Goal: Transaction & Acquisition: Purchase product/service

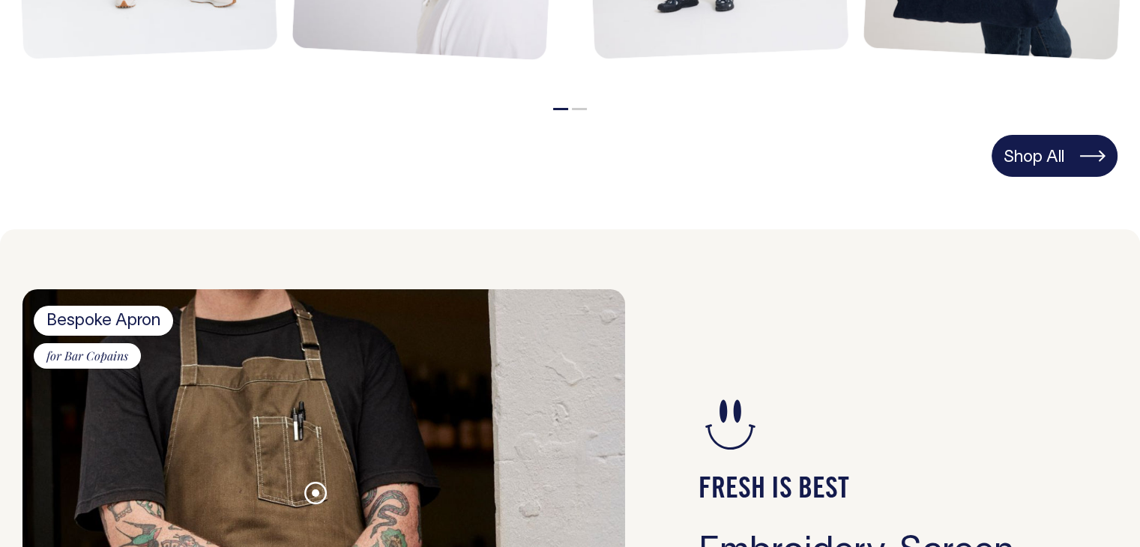
scroll to position [1105, 0]
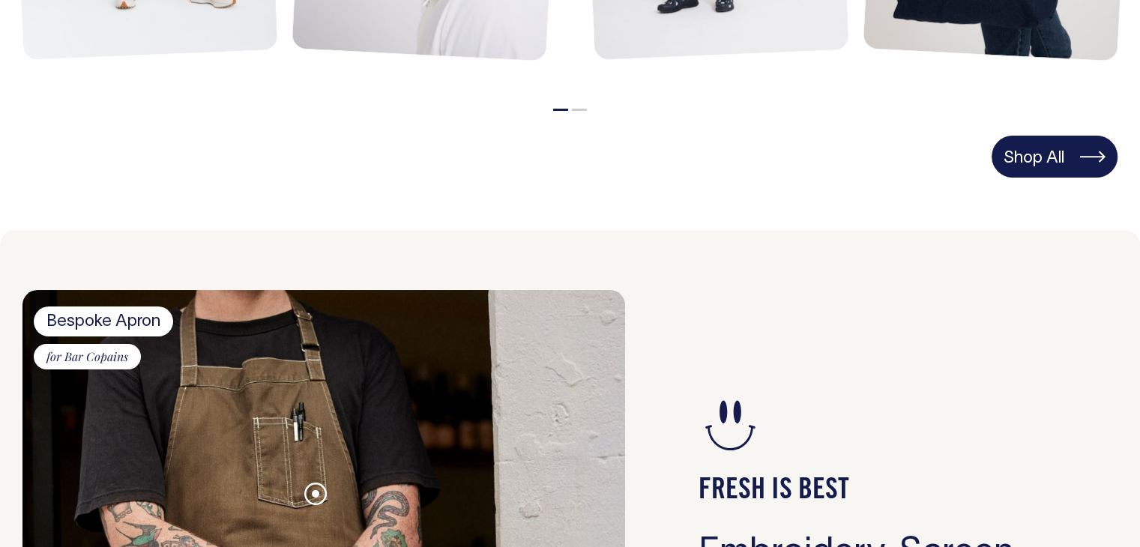
click at [1076, 169] on link "Shop All" at bounding box center [1054, 157] width 126 height 42
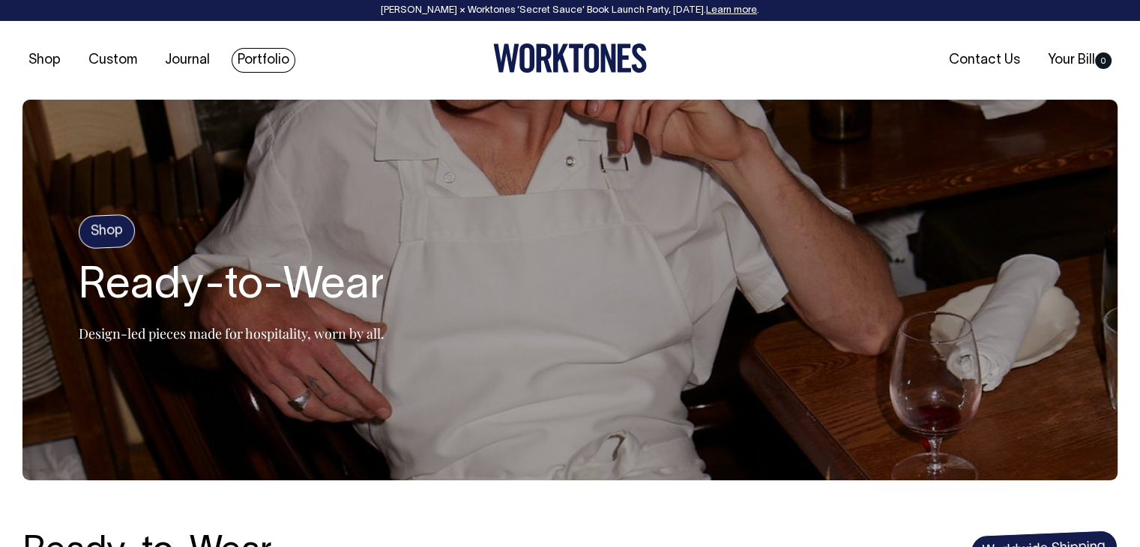
click at [244, 48] on link "Portfolio" at bounding box center [264, 60] width 64 height 25
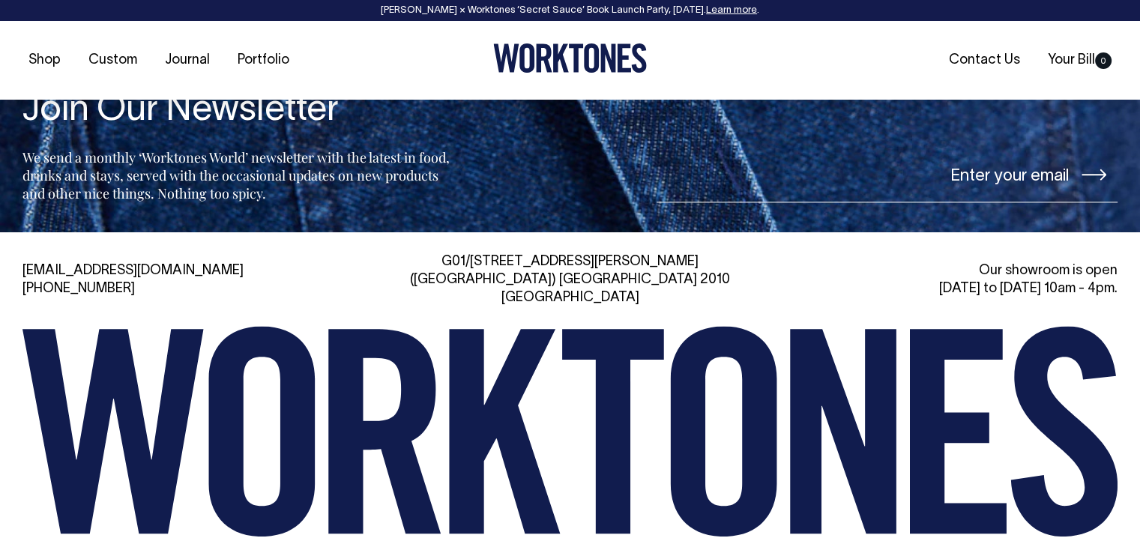
scroll to position [2144, 0]
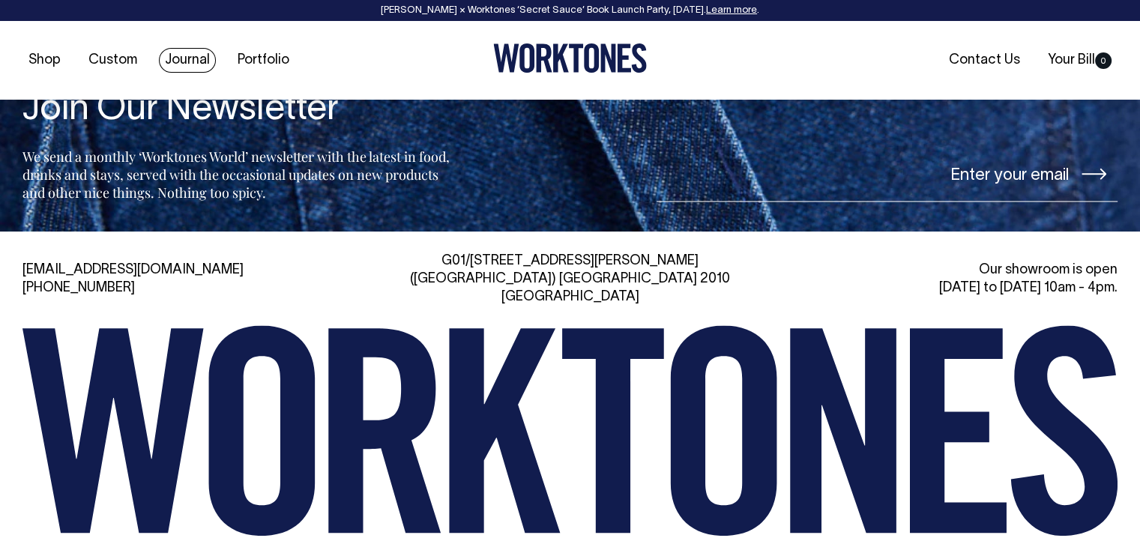
click at [201, 69] on link "Journal" at bounding box center [187, 60] width 57 height 25
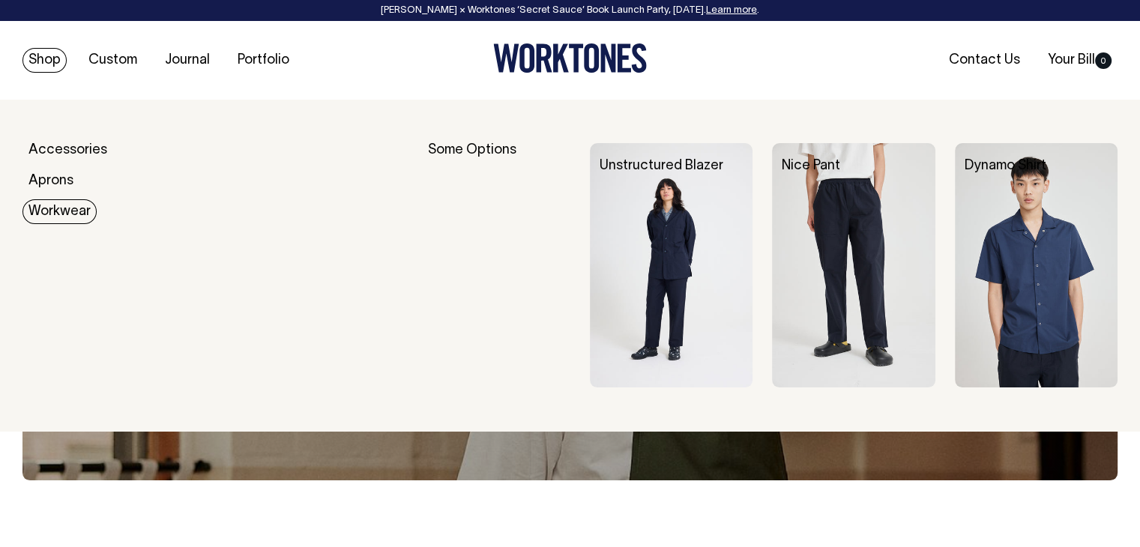
click at [46, 201] on link "Workwear" at bounding box center [59, 211] width 74 height 25
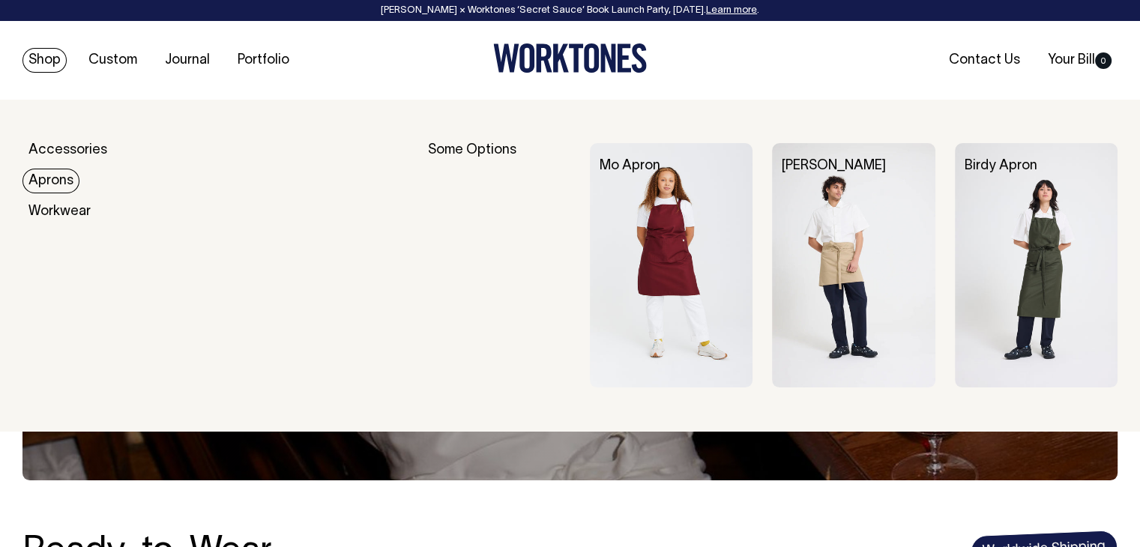
click at [66, 175] on link "Aprons" at bounding box center [50, 181] width 57 height 25
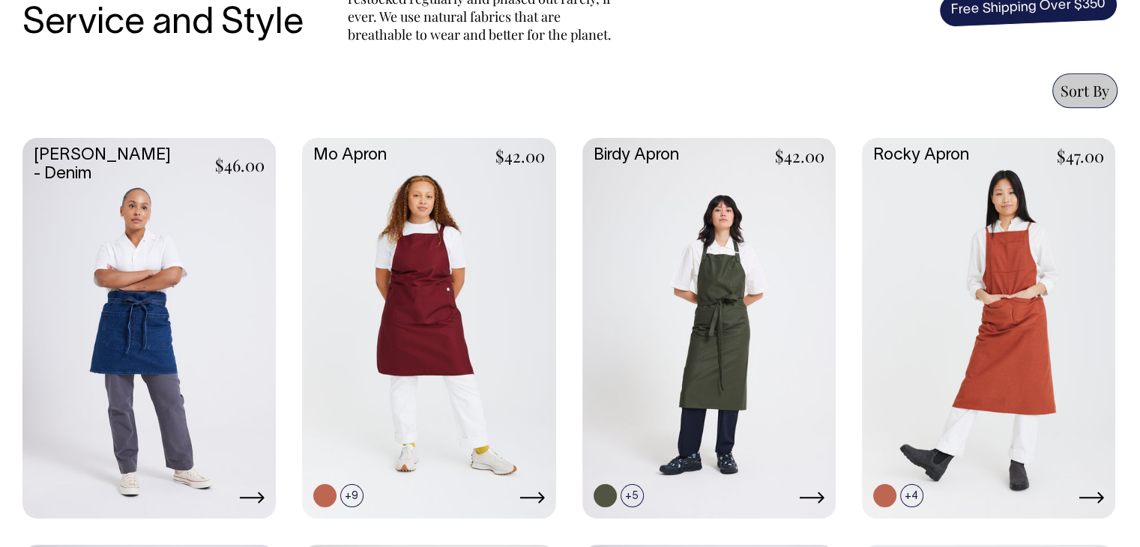
scroll to position [607, 0]
click at [952, 383] on link at bounding box center [988, 327] width 253 height 377
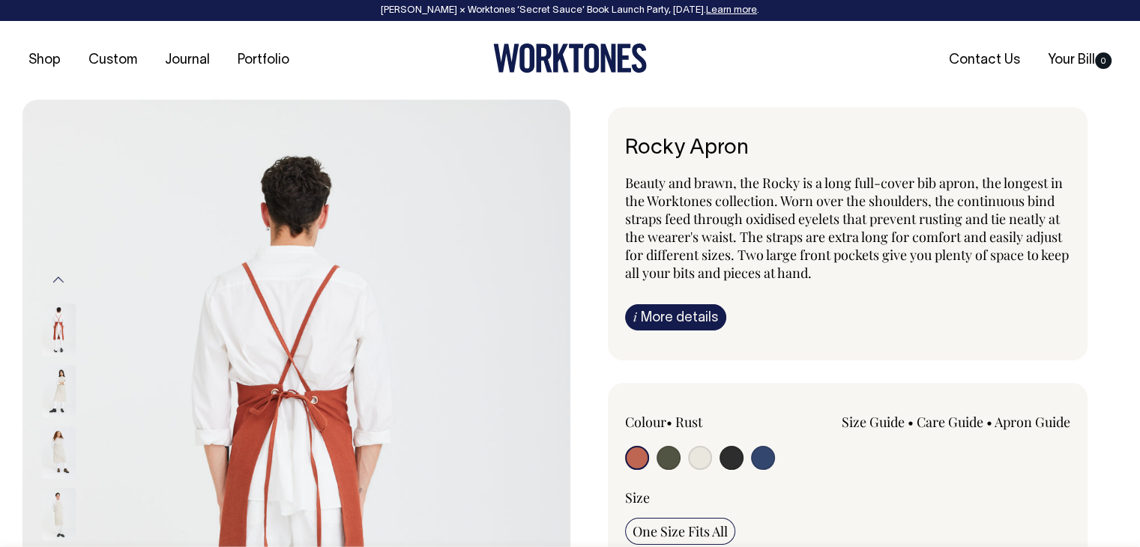
click at [61, 381] on img at bounding box center [59, 391] width 34 height 52
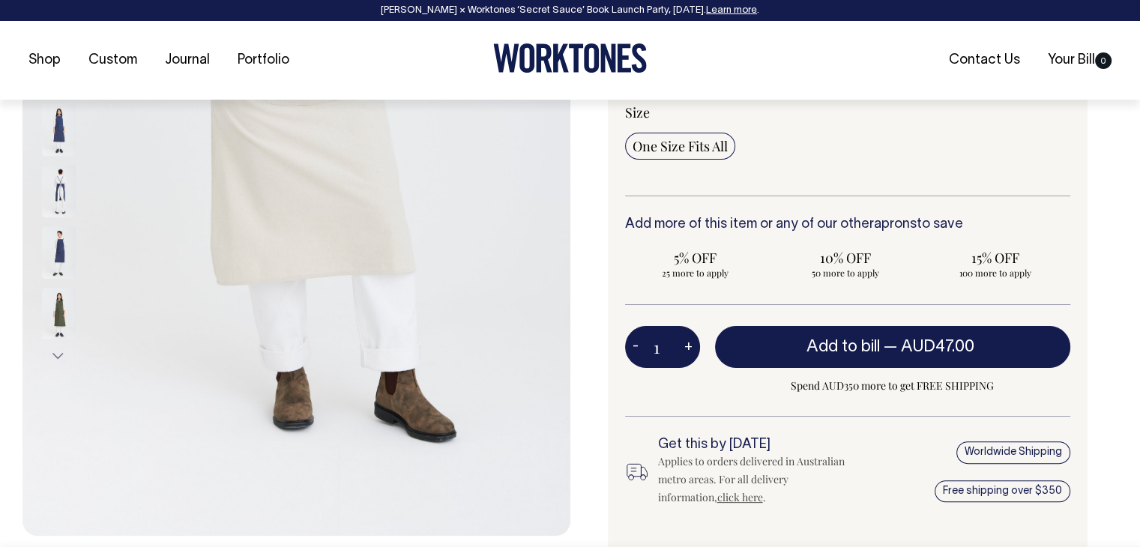
scroll to position [386, 0]
click at [58, 295] on img at bounding box center [59, 313] width 34 height 52
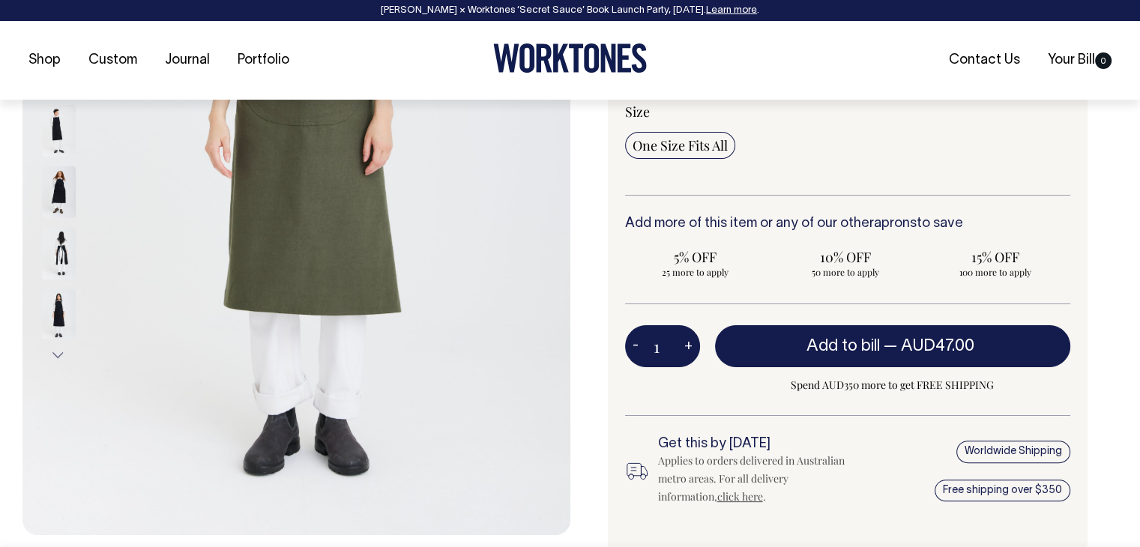
click at [57, 348] on button "Next" at bounding box center [58, 355] width 22 height 34
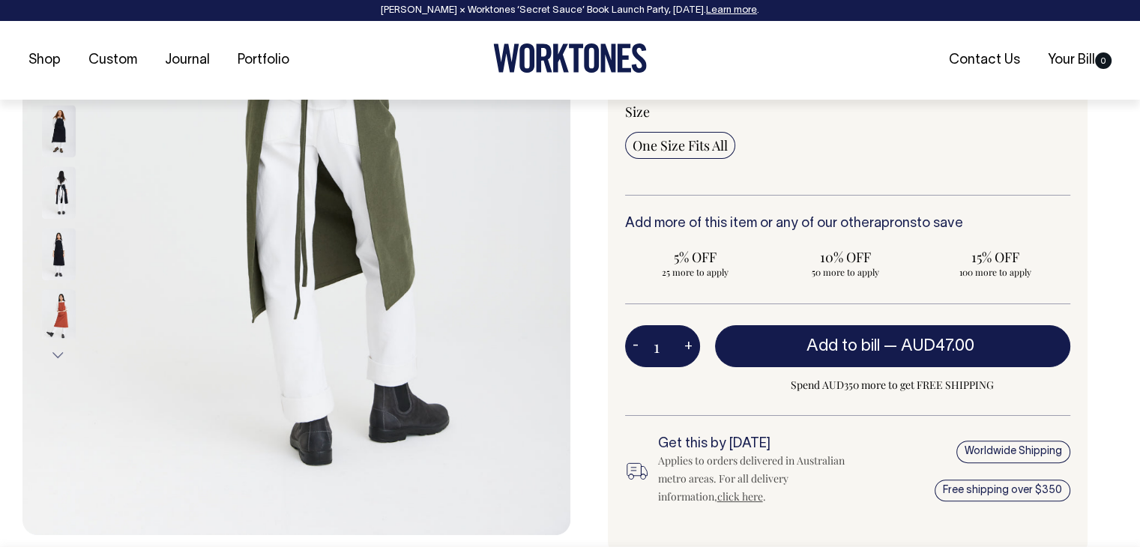
click at [57, 348] on button "Next" at bounding box center [58, 355] width 22 height 34
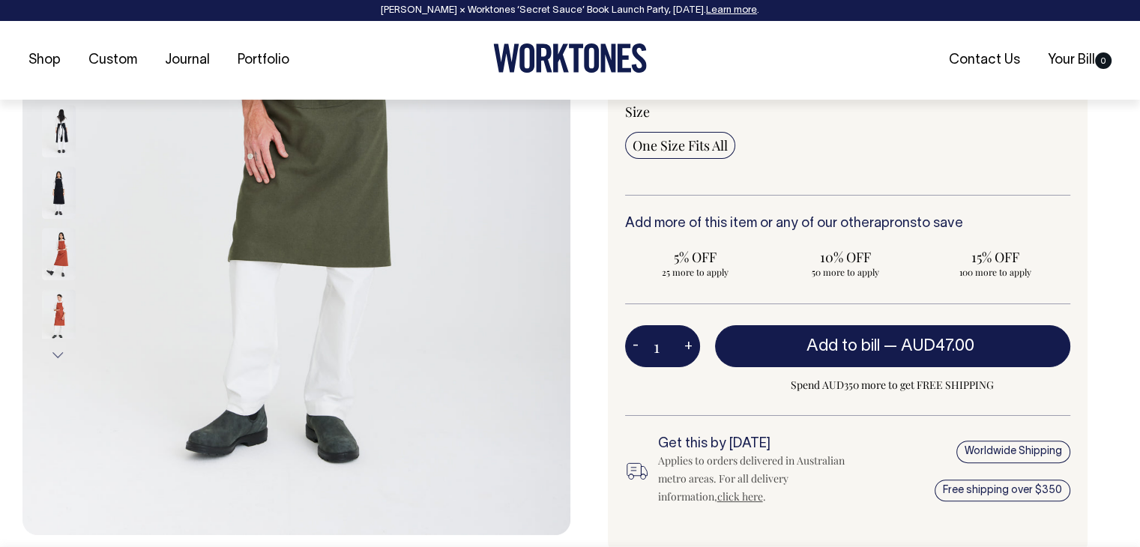
click at [57, 348] on button "Next" at bounding box center [58, 356] width 22 height 34
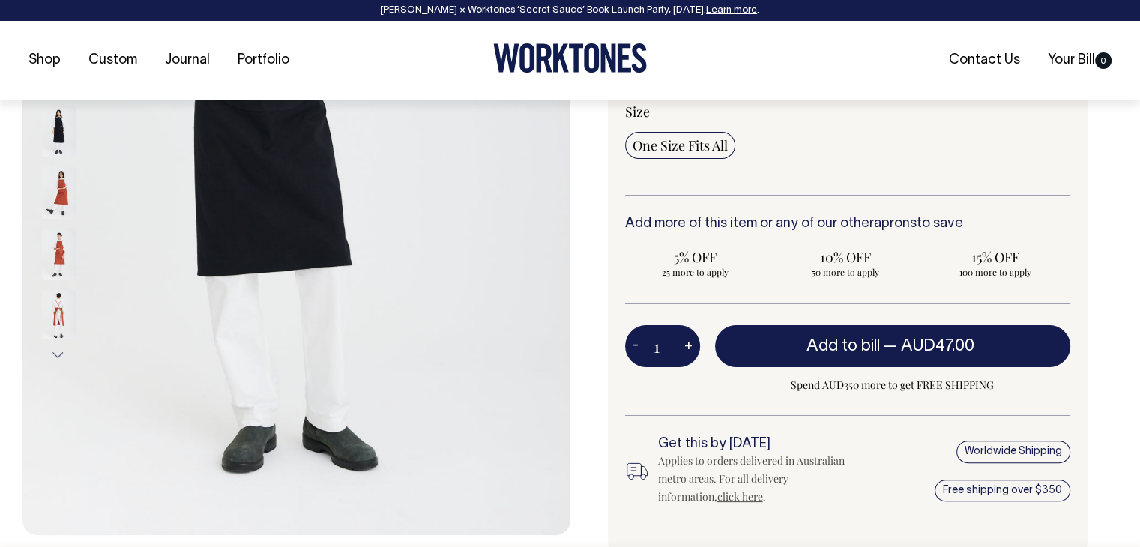
click at [57, 348] on button "Next" at bounding box center [58, 356] width 22 height 34
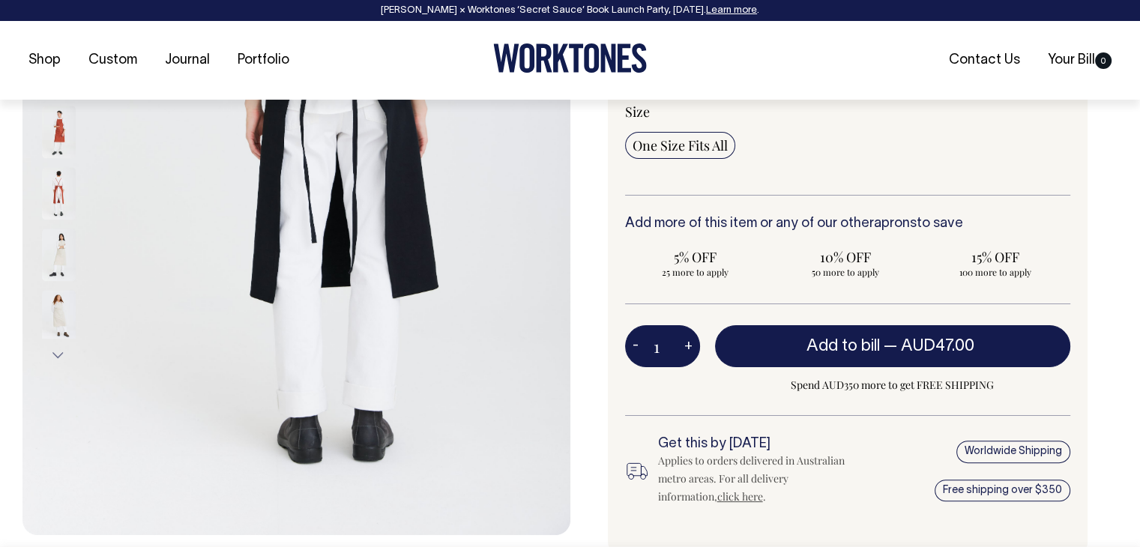
click at [57, 348] on button "Next" at bounding box center [58, 355] width 22 height 34
click at [57, 348] on button "Next" at bounding box center [58, 356] width 22 height 34
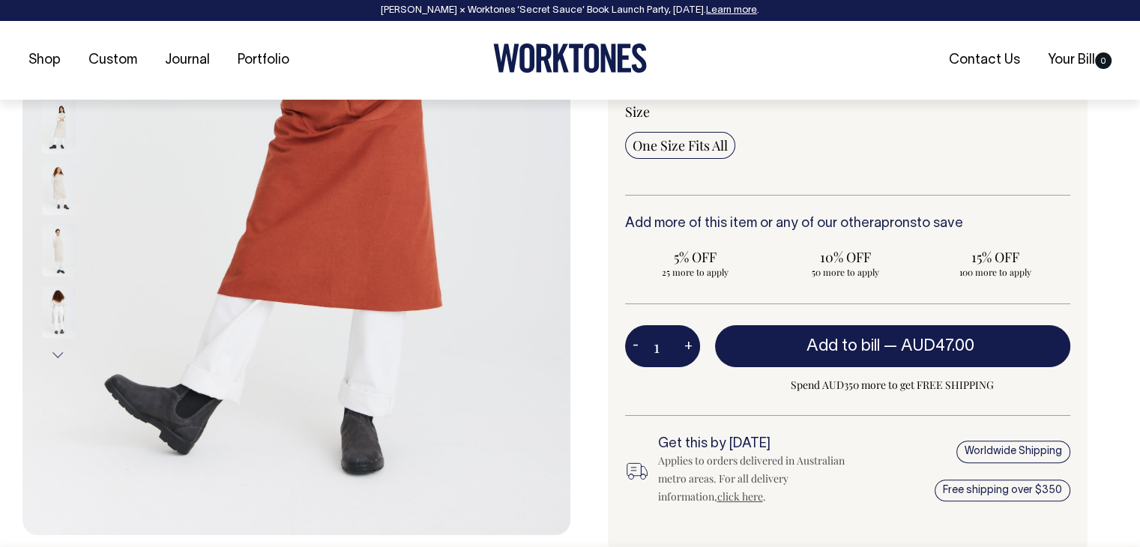
click at [57, 348] on button "Next" at bounding box center [58, 356] width 22 height 34
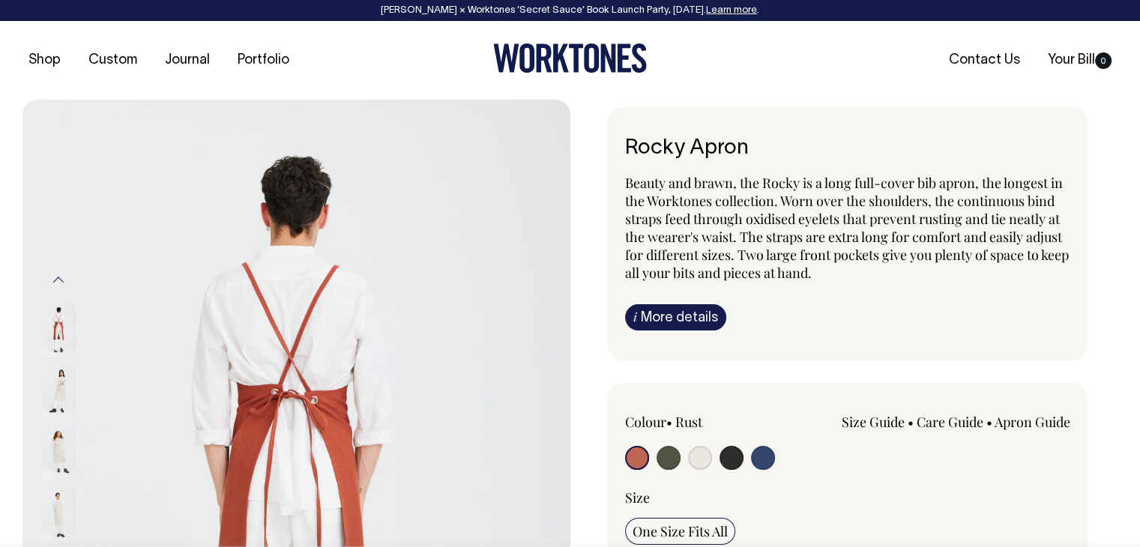
scroll to position [0, 0]
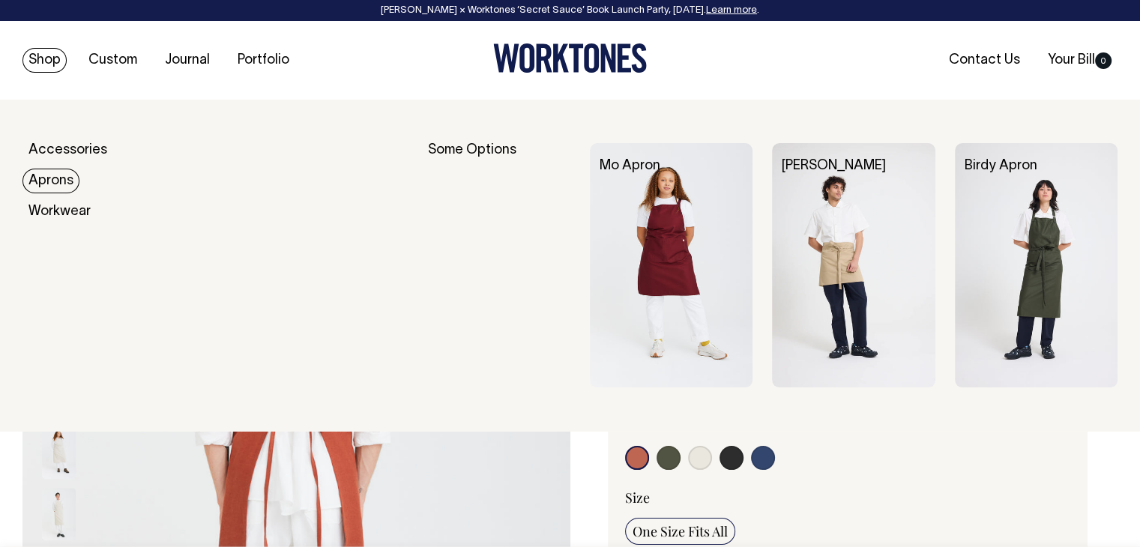
click at [52, 184] on link "Aprons" at bounding box center [50, 181] width 57 height 25
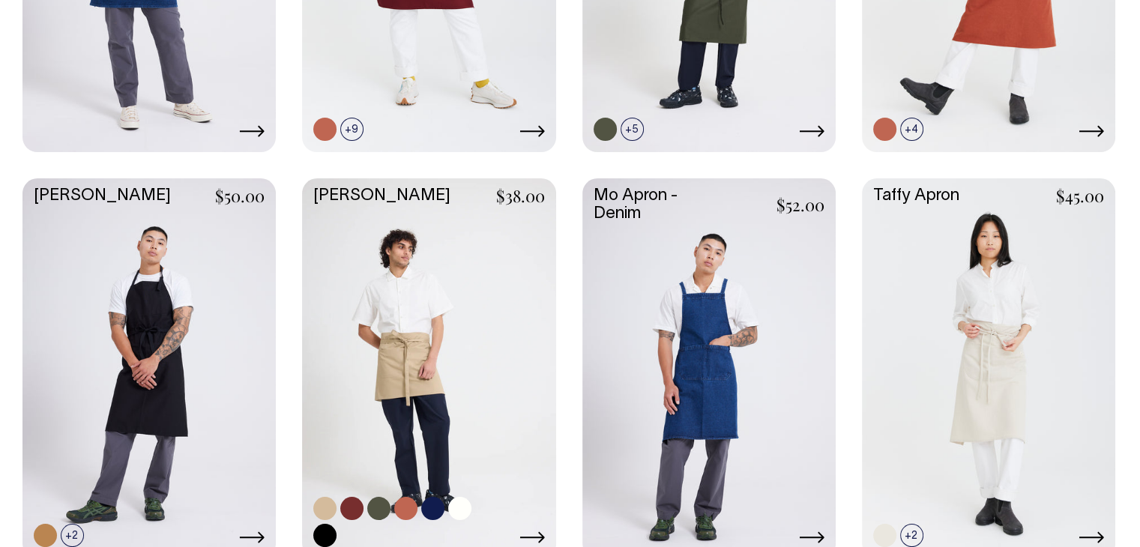
scroll to position [974, 0]
click at [353, 306] on link at bounding box center [428, 366] width 253 height 377
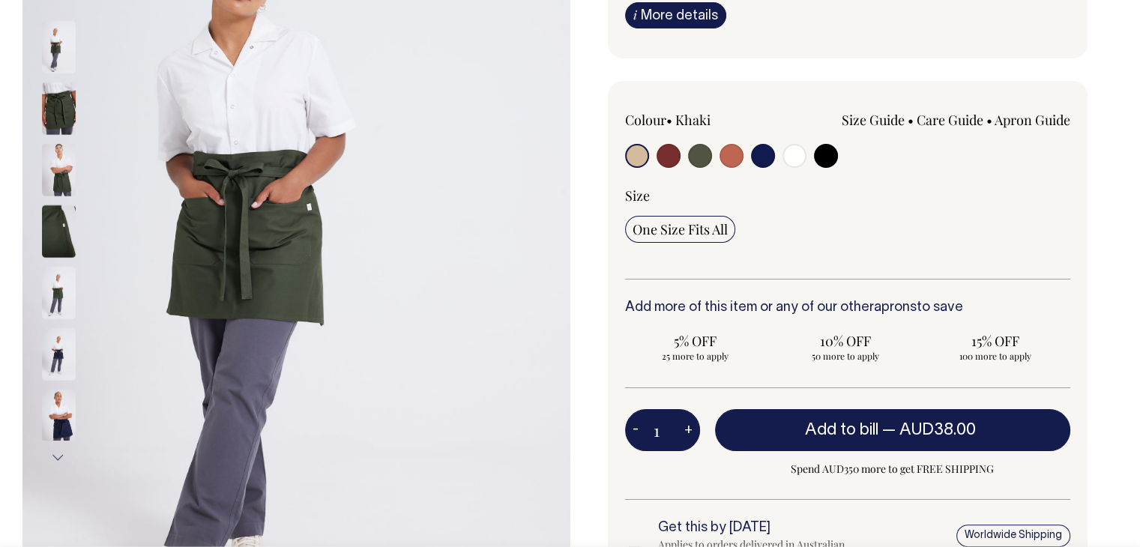
scroll to position [285, 0]
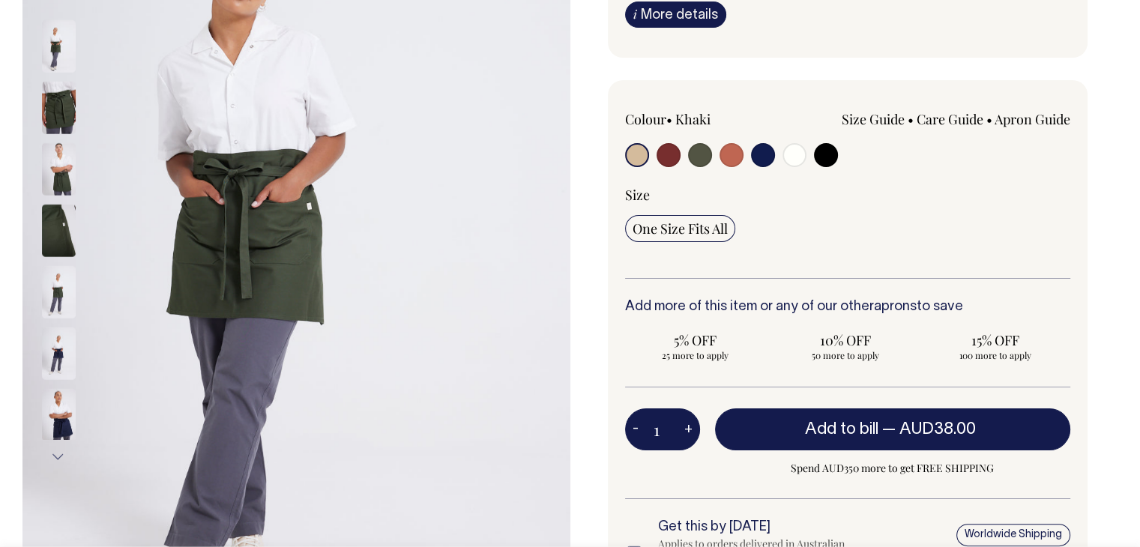
click at [48, 450] on button "Next" at bounding box center [58, 457] width 22 height 34
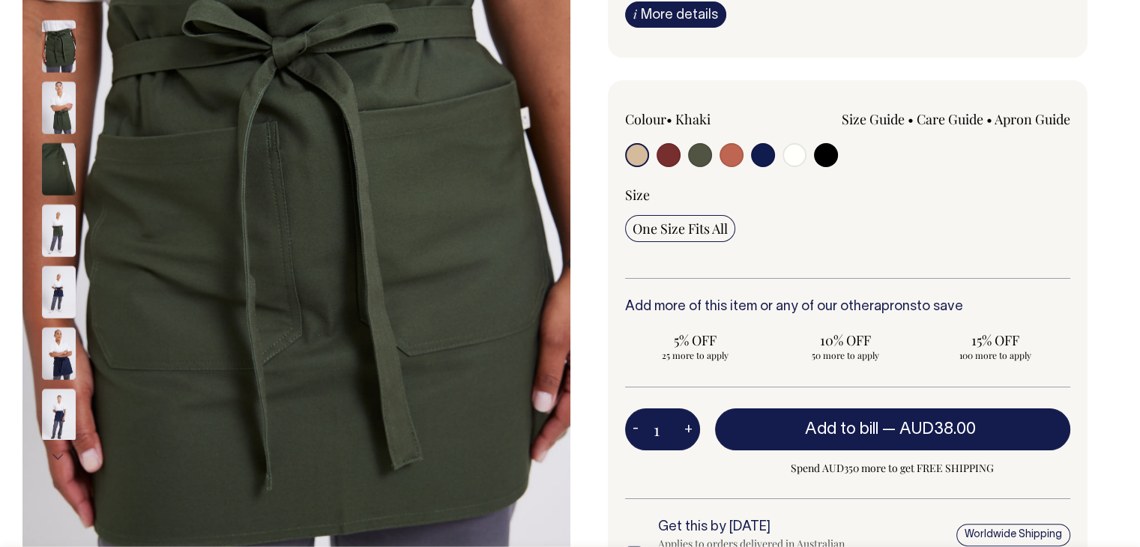
click at [48, 450] on button "Next" at bounding box center [58, 457] width 22 height 34
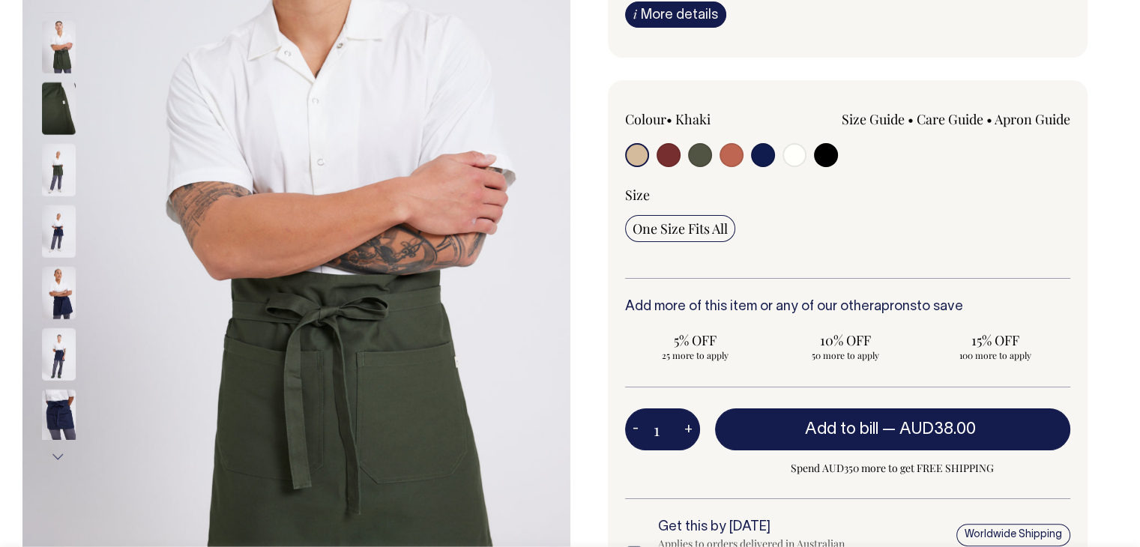
click at [48, 450] on button "Next" at bounding box center [58, 457] width 22 height 34
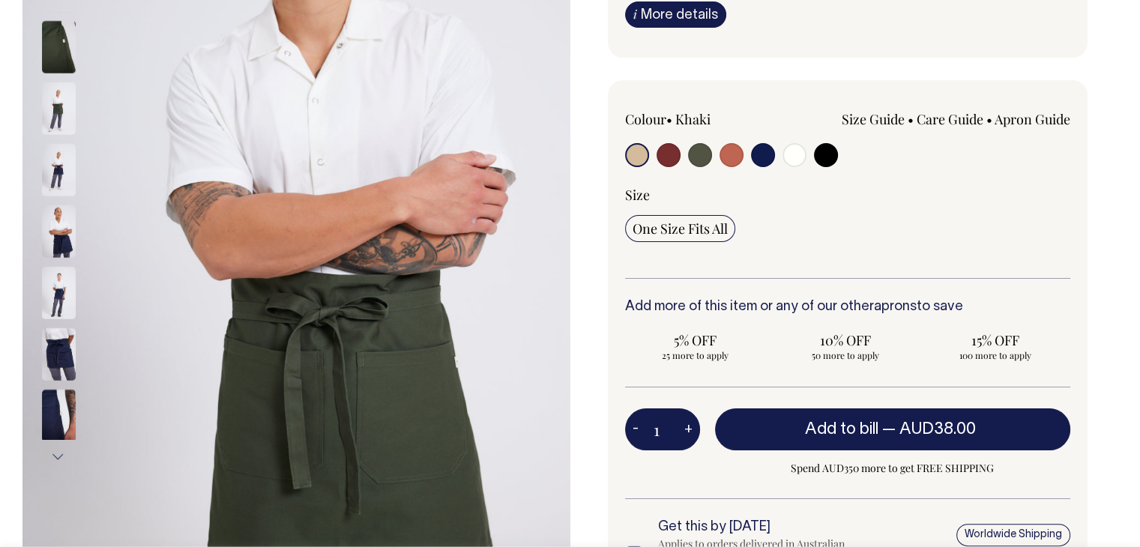
click at [48, 450] on button "Next" at bounding box center [58, 457] width 22 height 34
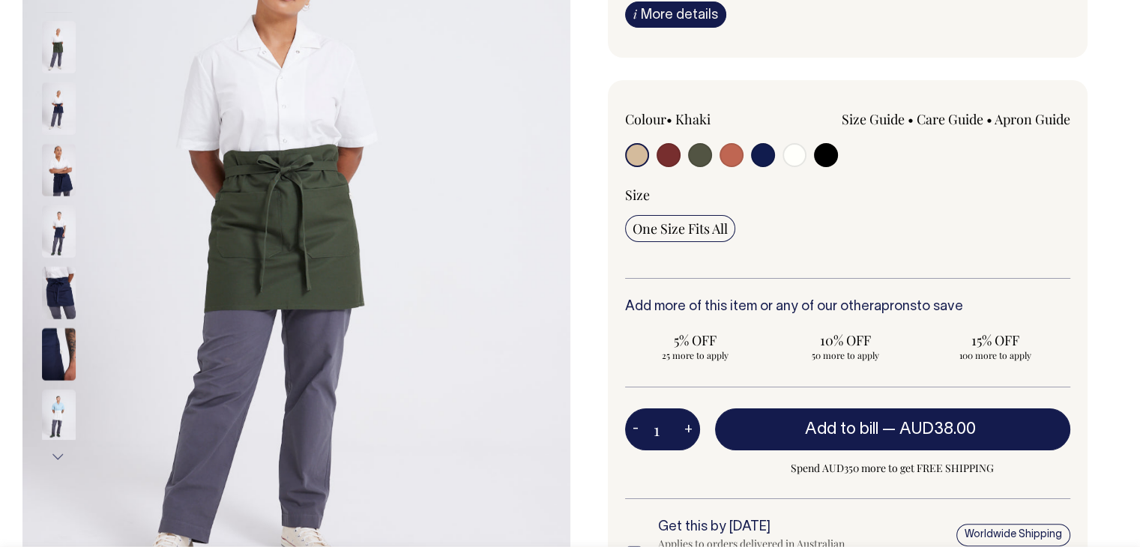
click at [48, 450] on button "Next" at bounding box center [58, 457] width 22 height 34
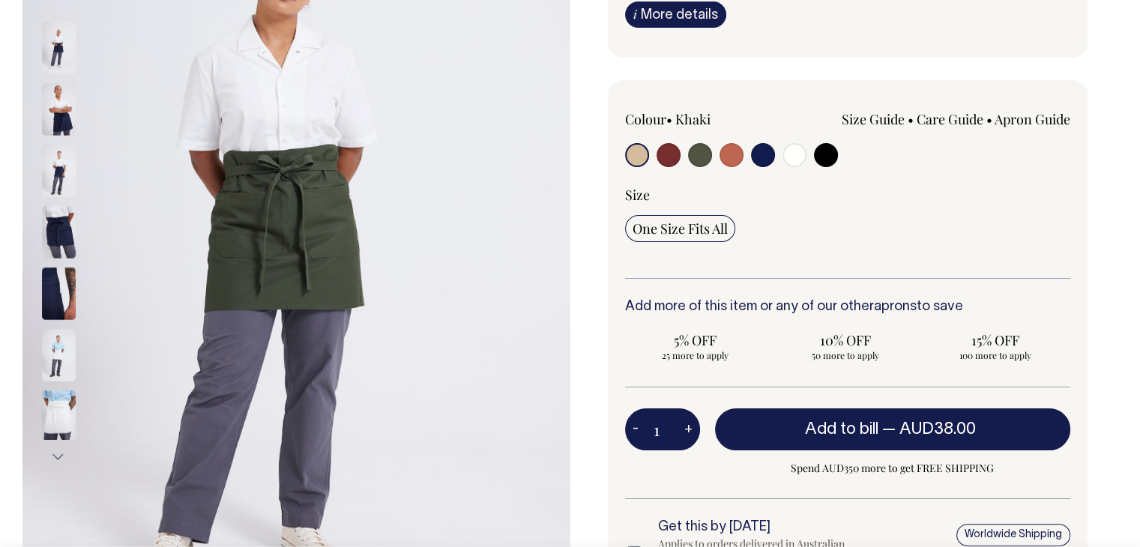
click at [48, 450] on button "Next" at bounding box center [58, 457] width 22 height 34
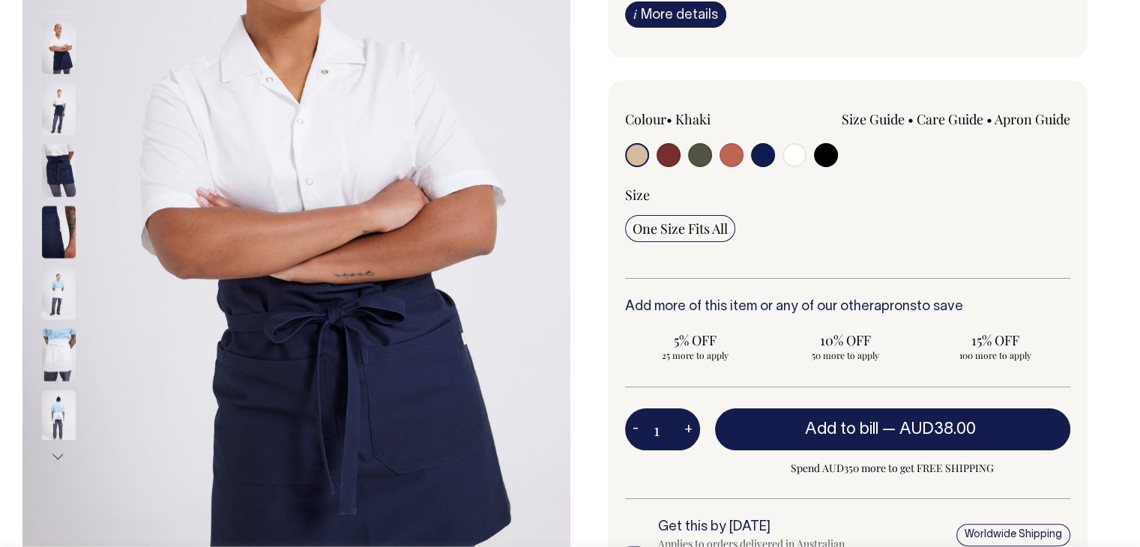
click at [48, 450] on button "Next" at bounding box center [58, 457] width 22 height 34
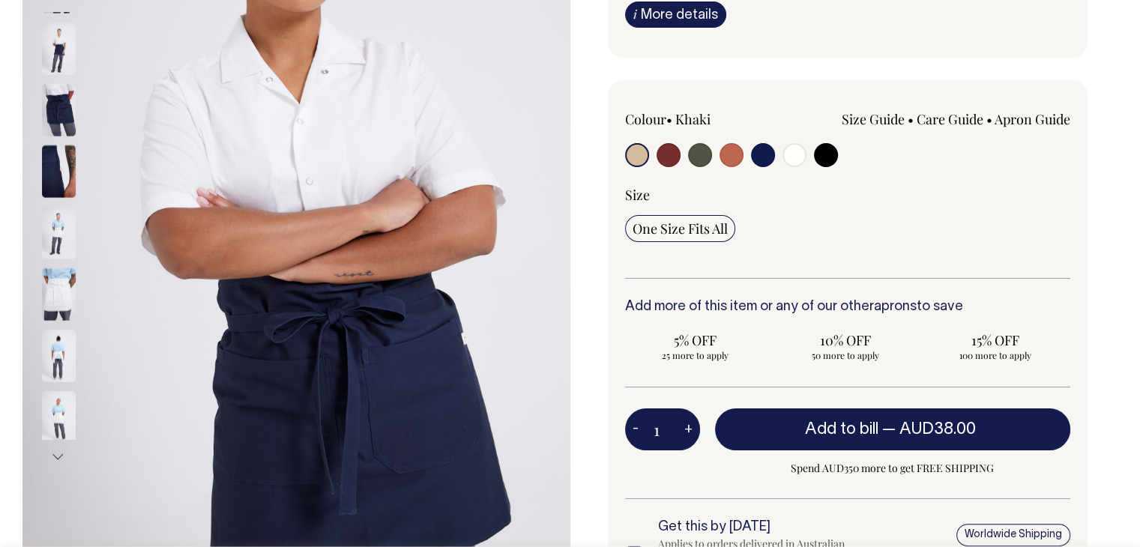
click at [48, 450] on button "Next" at bounding box center [58, 457] width 22 height 34
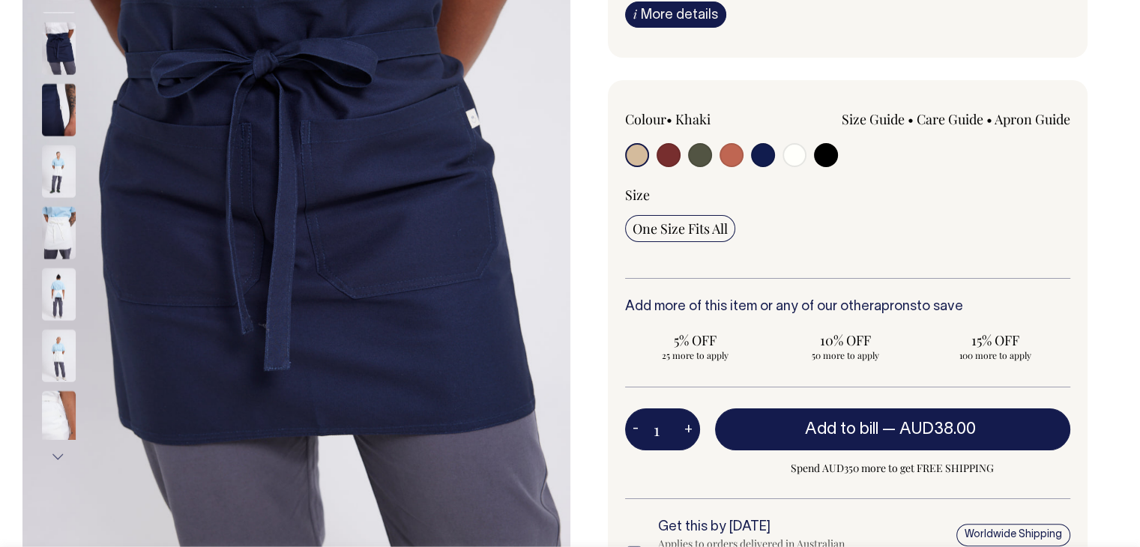
click at [48, 450] on button "Next" at bounding box center [58, 457] width 22 height 34
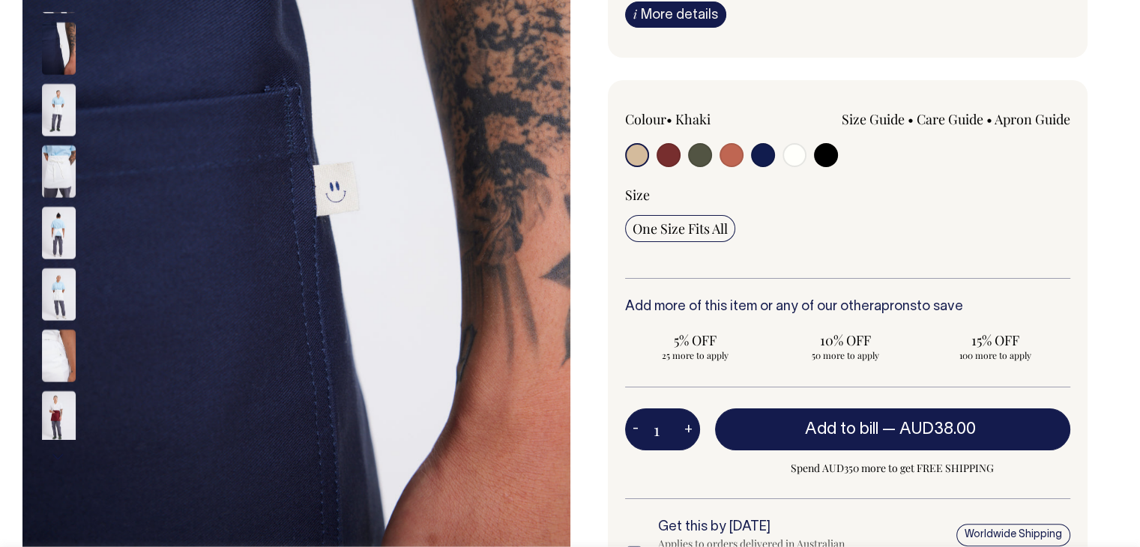
click at [956, 181] on div "Colour • Khaki Size Guide cm" at bounding box center [848, 194] width 446 height 169
